Goal: Information Seeking & Learning: Learn about a topic

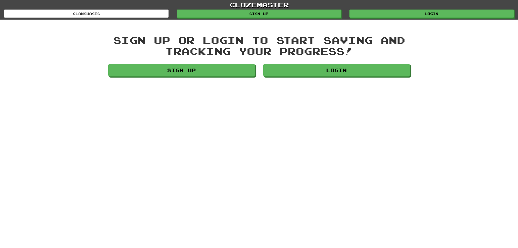
click at [349, 63] on div "Sign up or login to start saving and tracking your progress! Sign up Login" at bounding box center [259, 57] width 310 height 44
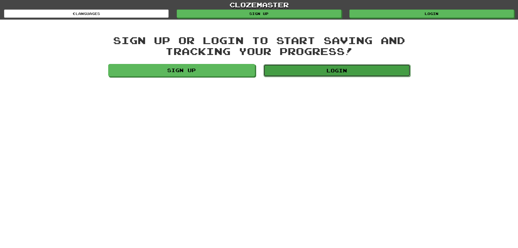
click at [348, 64] on link "Login" at bounding box center [337, 70] width 147 height 13
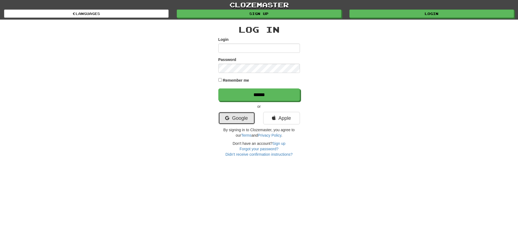
click at [248, 116] on link "Google" at bounding box center [237, 118] width 37 height 13
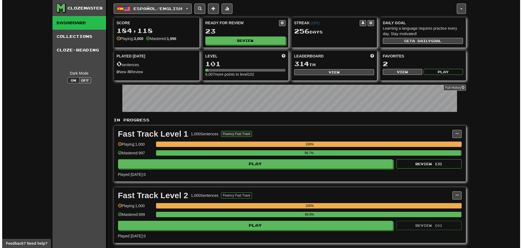
scroll to position [136, 0]
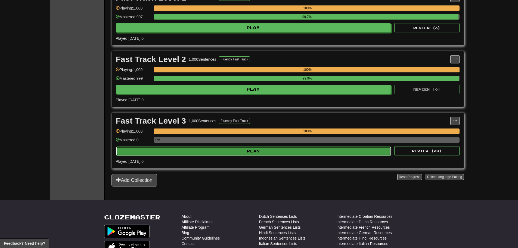
click at [226, 152] on button "Play" at bounding box center [253, 150] width 275 height 9
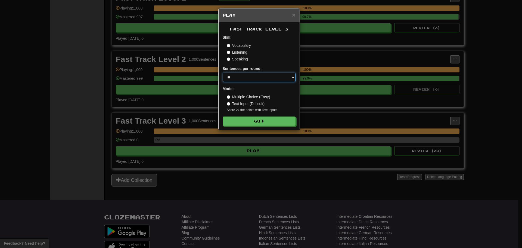
click at [242, 81] on select "* ** ** ** ** ** *** ********" at bounding box center [259, 77] width 73 height 9
select select "********"
click at [223, 73] on select "* ** ** ** ** ** *** ********" at bounding box center [259, 77] width 73 height 9
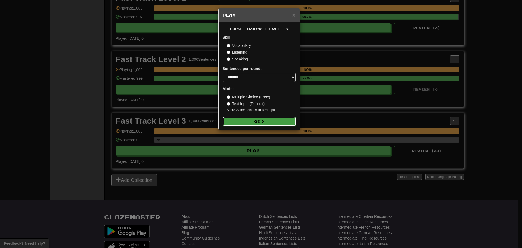
click at [251, 119] on button "Go" at bounding box center [259, 121] width 73 height 9
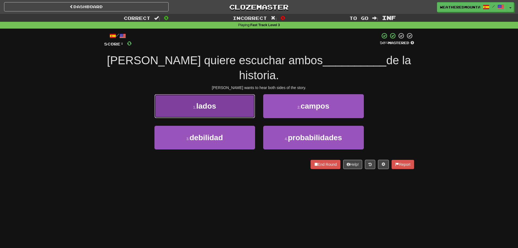
click at [238, 94] on button "1 . lados" at bounding box center [205, 106] width 101 height 24
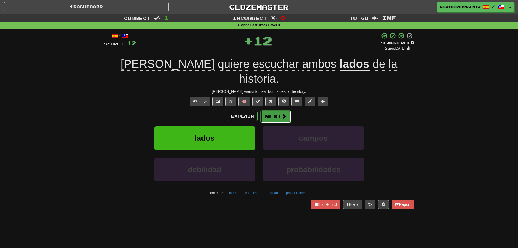
click at [284, 110] on button "Next" at bounding box center [276, 116] width 30 height 13
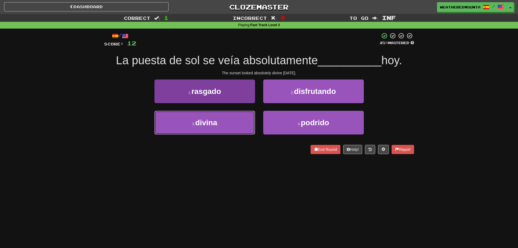
drag, startPoint x: 243, startPoint y: 117, endPoint x: 252, endPoint y: 114, distance: 9.0
click at [243, 117] on button "3 . [DEMOGRAPHIC_DATA]" at bounding box center [205, 123] width 101 height 24
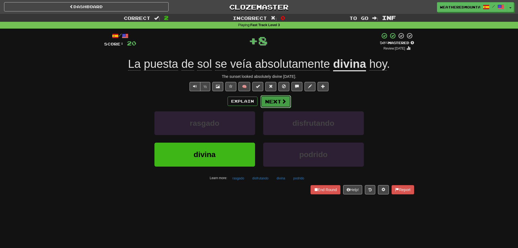
click at [273, 102] on button "Next" at bounding box center [276, 101] width 30 height 13
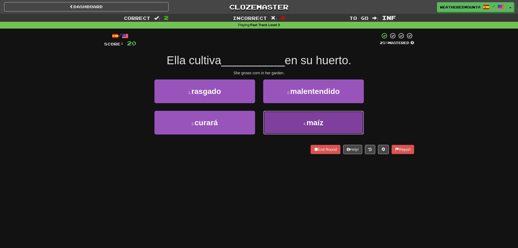
click at [278, 121] on button "4 . maíz" at bounding box center [313, 123] width 101 height 24
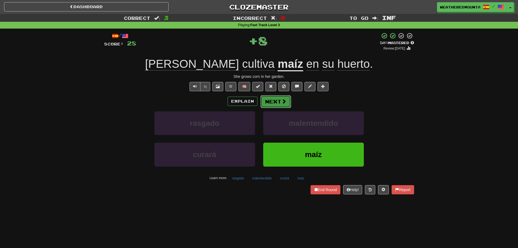
click at [276, 103] on button "Next" at bounding box center [276, 101] width 30 height 13
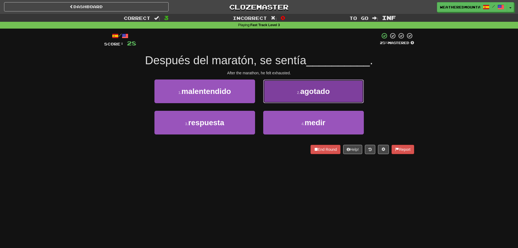
click at [268, 98] on button "2 . agotado" at bounding box center [313, 91] width 101 height 24
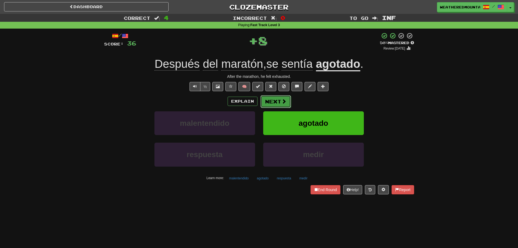
click at [274, 101] on button "Next" at bounding box center [276, 101] width 30 height 13
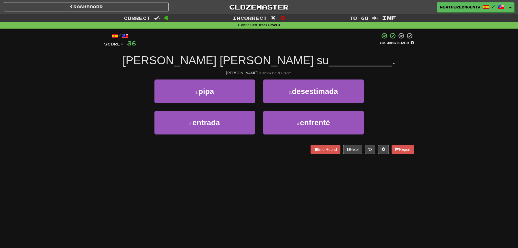
click at [257, 102] on div "1 . pipa" at bounding box center [204, 94] width 109 height 31
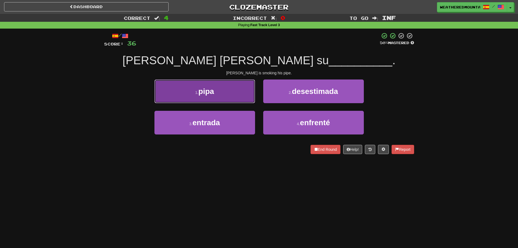
click at [253, 97] on button "1 . pipa" at bounding box center [205, 91] width 101 height 24
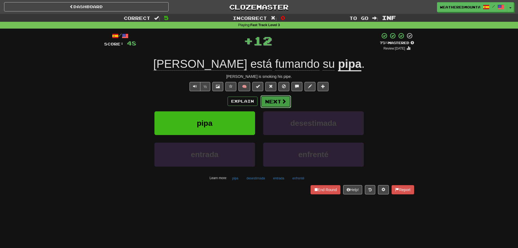
click at [283, 96] on button "Next" at bounding box center [276, 101] width 30 height 13
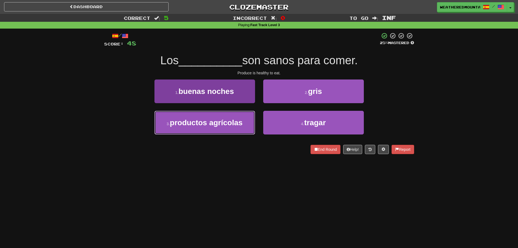
click at [247, 120] on button "3 . productos agrícolas" at bounding box center [205, 123] width 101 height 24
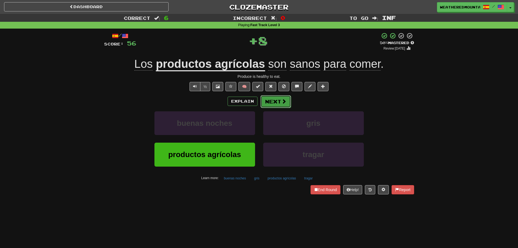
click at [262, 103] on button "Next" at bounding box center [276, 101] width 30 height 13
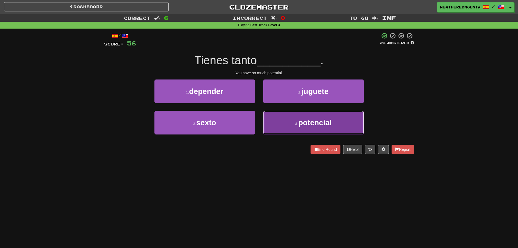
click at [294, 125] on button "4 . potencial" at bounding box center [313, 123] width 101 height 24
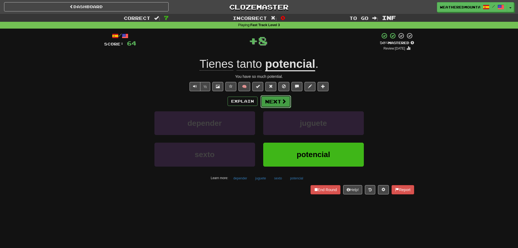
click at [276, 101] on button "Next" at bounding box center [276, 101] width 30 height 13
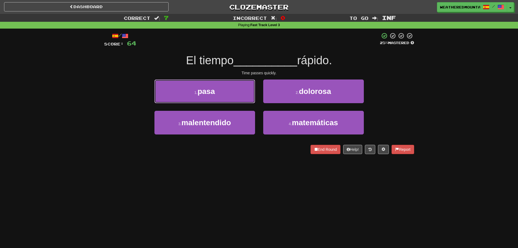
click at [247, 93] on button "1 . pasa" at bounding box center [205, 91] width 101 height 24
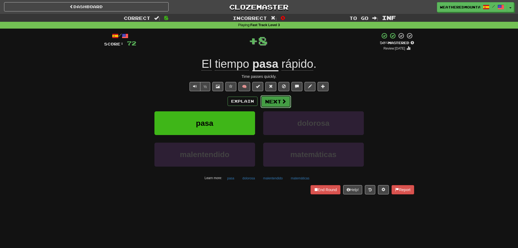
click at [275, 103] on button "Next" at bounding box center [276, 101] width 30 height 13
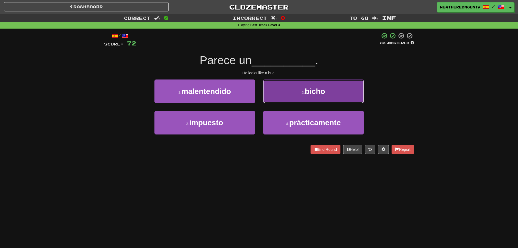
click at [271, 97] on button "2 . bicho" at bounding box center [313, 91] width 101 height 24
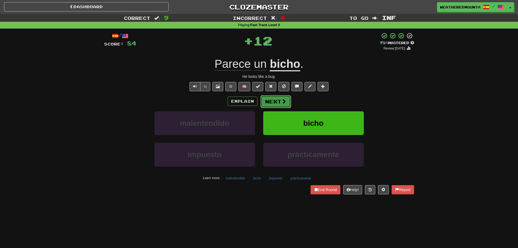
click at [270, 101] on button "Next" at bounding box center [276, 101] width 30 height 13
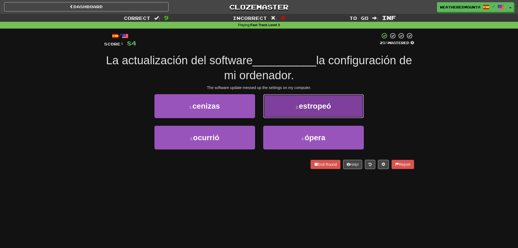
click at [276, 112] on button "2 . estropeó" at bounding box center [313, 106] width 101 height 24
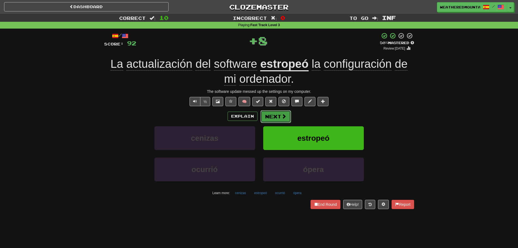
click at [277, 118] on button "Next" at bounding box center [276, 116] width 30 height 13
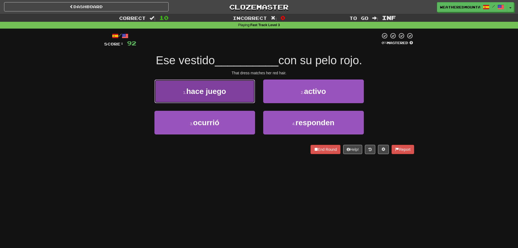
click at [251, 97] on button "1 . hace juego" at bounding box center [205, 91] width 101 height 24
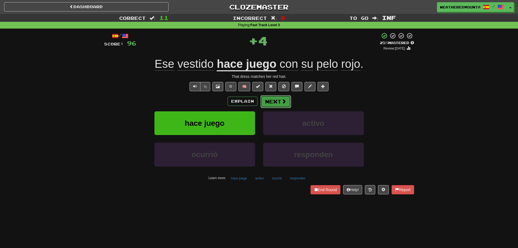
click at [275, 103] on button "Next" at bounding box center [276, 101] width 30 height 13
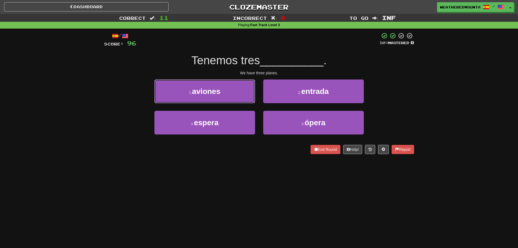
click at [249, 93] on button "1 . aviones" at bounding box center [205, 91] width 101 height 24
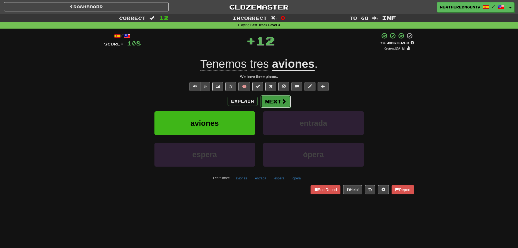
click at [269, 100] on button "Next" at bounding box center [276, 101] width 30 height 13
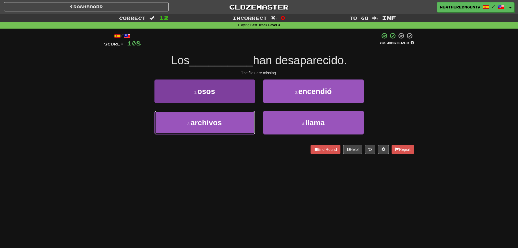
drag, startPoint x: 242, startPoint y: 119, endPoint x: 252, endPoint y: 111, distance: 13.1
click at [242, 120] on button "3 . archivos" at bounding box center [205, 123] width 101 height 24
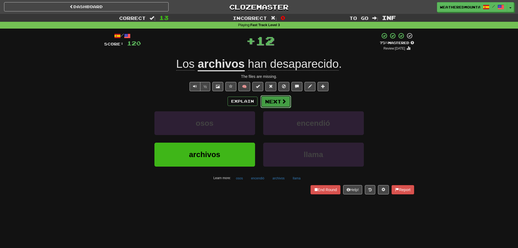
click at [263, 104] on button "Next" at bounding box center [276, 101] width 30 height 13
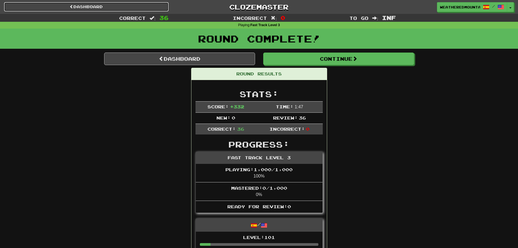
click at [46, 10] on link "Dashboard" at bounding box center [86, 6] width 165 height 9
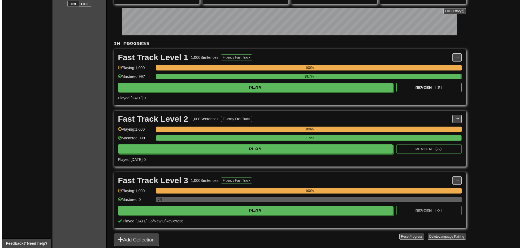
scroll to position [82, 0]
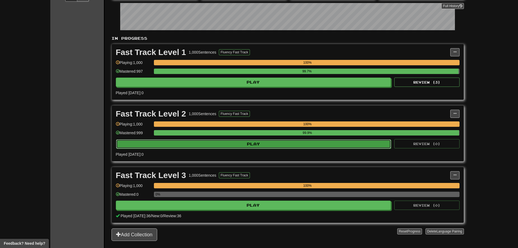
click at [287, 145] on button "Play" at bounding box center [253, 143] width 275 height 9
select select "********"
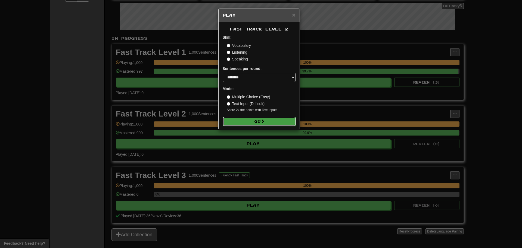
click at [265, 121] on span at bounding box center [263, 121] width 4 height 4
